Goal: Consume media (video, audio)

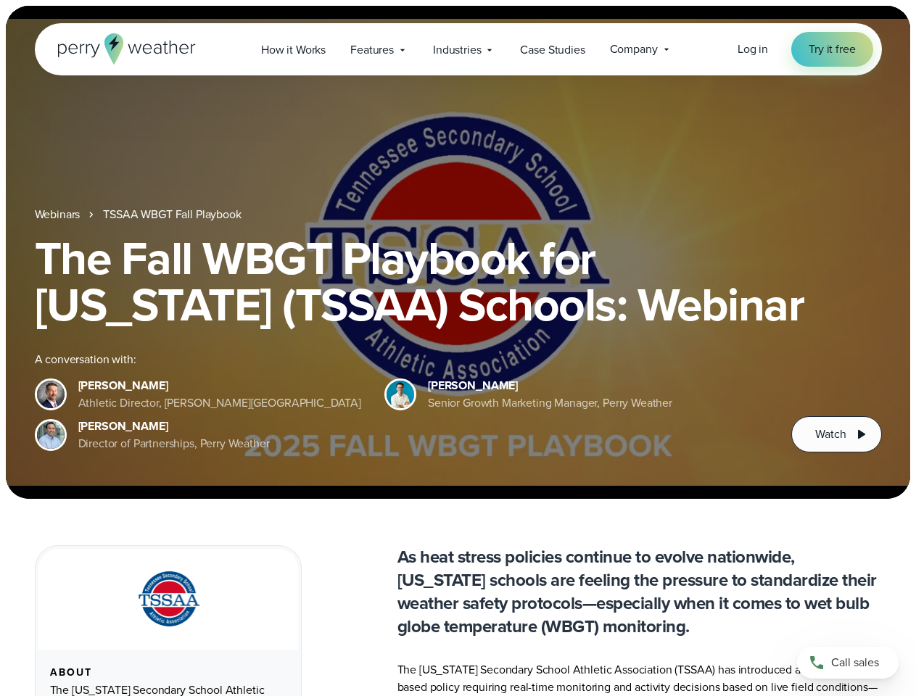
click at [458, 348] on div "The Fall WBGT Playbook for [US_STATE] (TSSAA) Schools: Webinar A conversation w…" at bounding box center [458, 344] width 847 height 218
click at [458, 49] on span "Industries" at bounding box center [457, 49] width 48 height 17
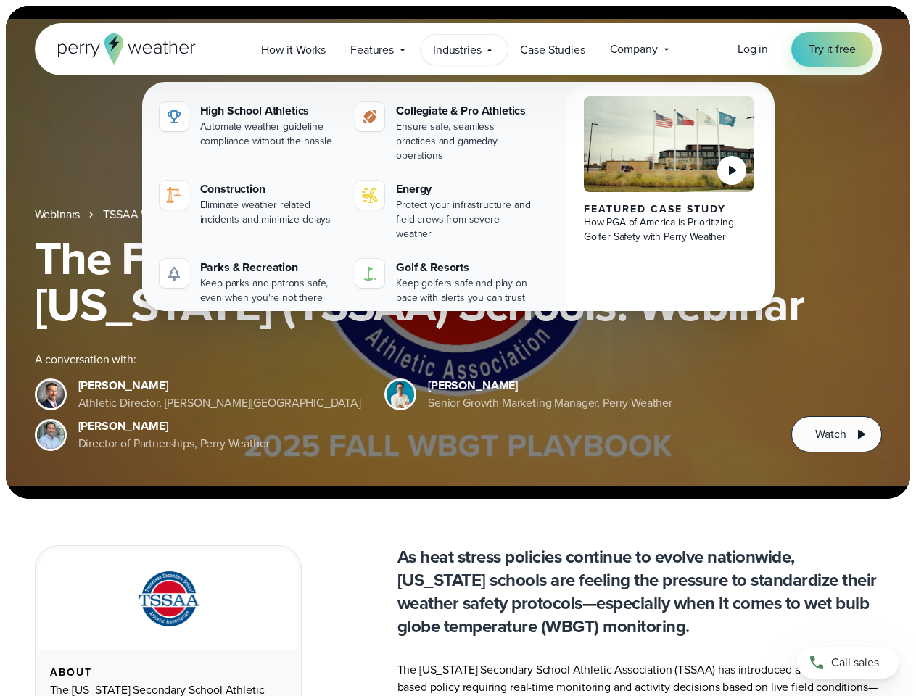
click at [458, 252] on h1 "The Fall WBGT Playbook for [US_STATE] (TSSAA) Schools: Webinar" at bounding box center [458, 281] width 847 height 93
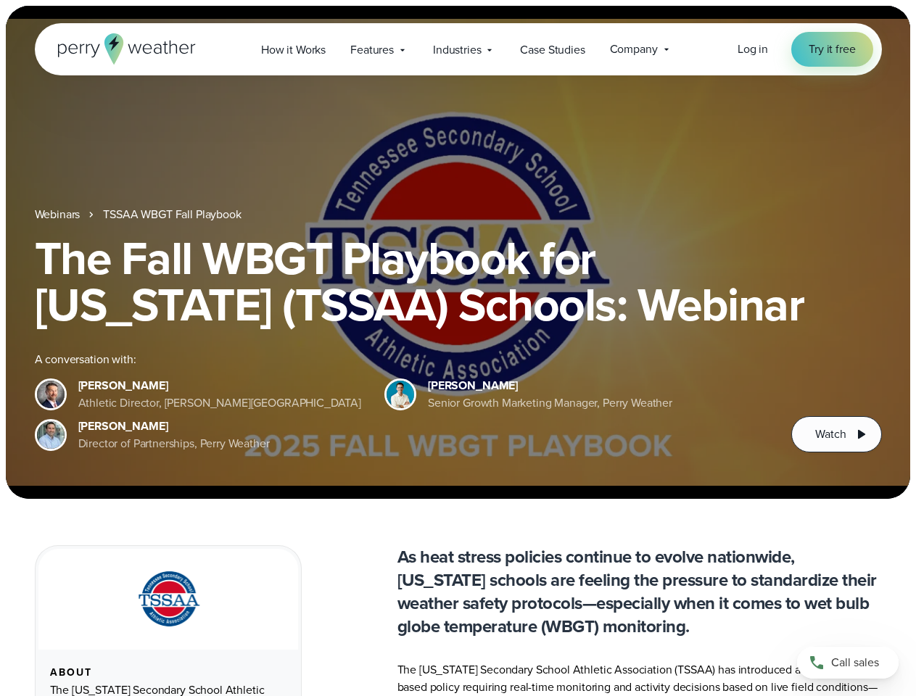
click at [173, 215] on link "TSSAA WBGT Fall Playbook" at bounding box center [172, 214] width 138 height 17
click at [836, 435] on span "Watch" at bounding box center [830, 434] width 30 height 17
